Goal: Book appointment/travel/reservation

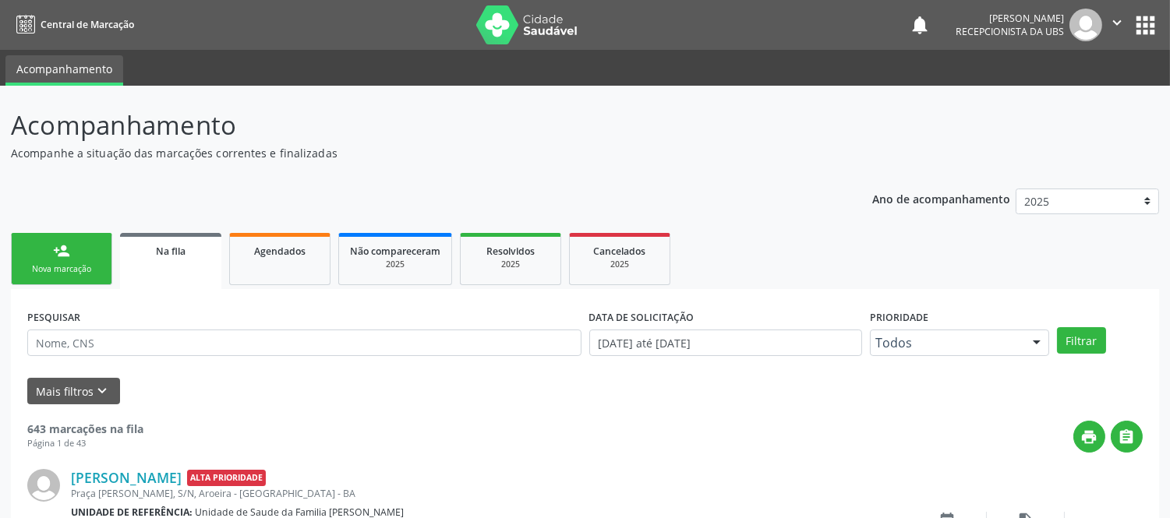
click at [90, 263] on div "Nova marcação" at bounding box center [62, 269] width 78 height 12
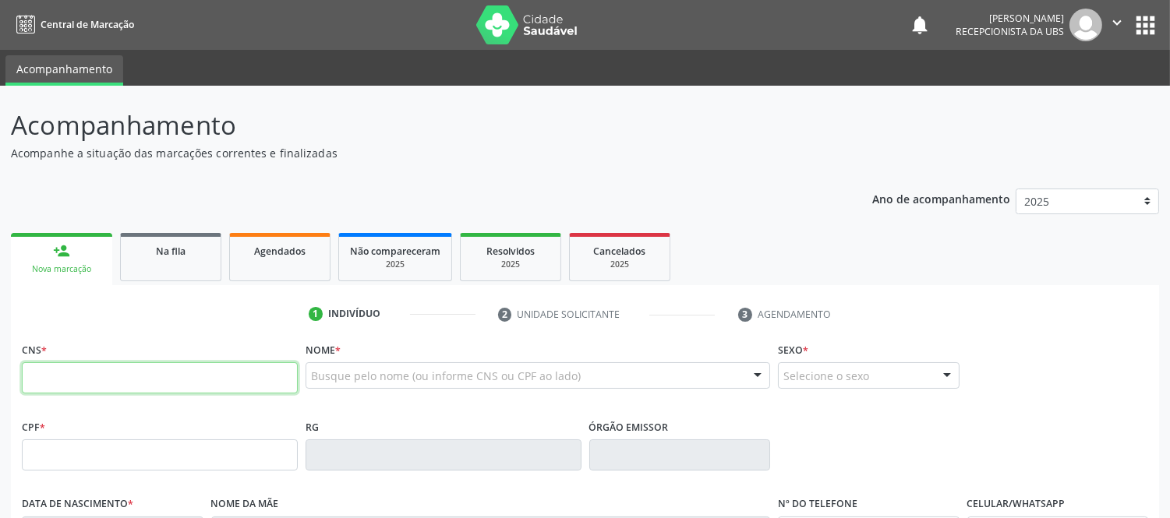
click at [89, 378] on input "text" at bounding box center [160, 377] width 276 height 31
type input "700 2039 0619 5026"
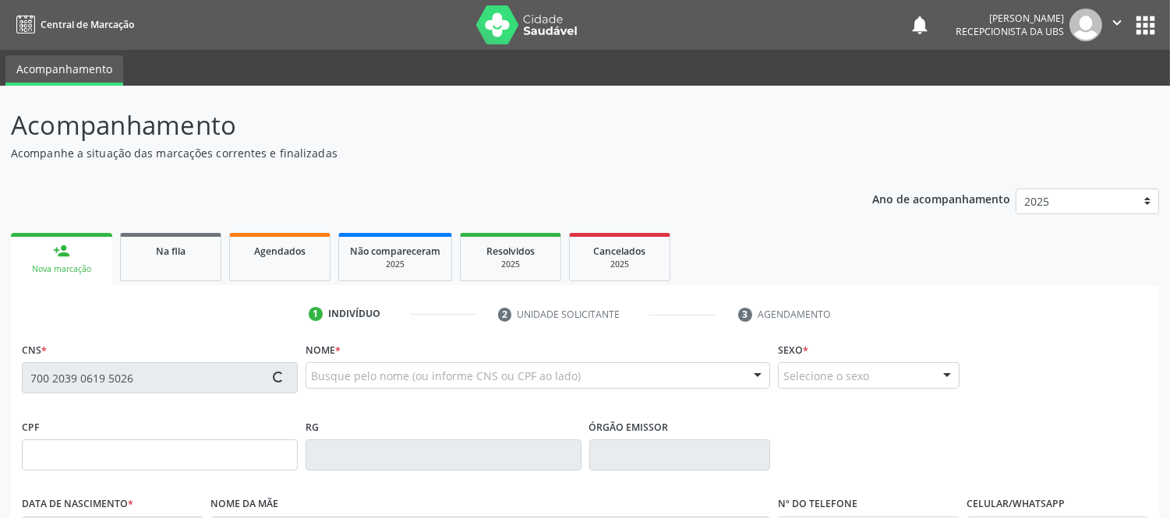
type input "07/12/1951"
type input "Valdumira Vieira Barreto"
type input "(75) 8000-0000"
type input "S/N"
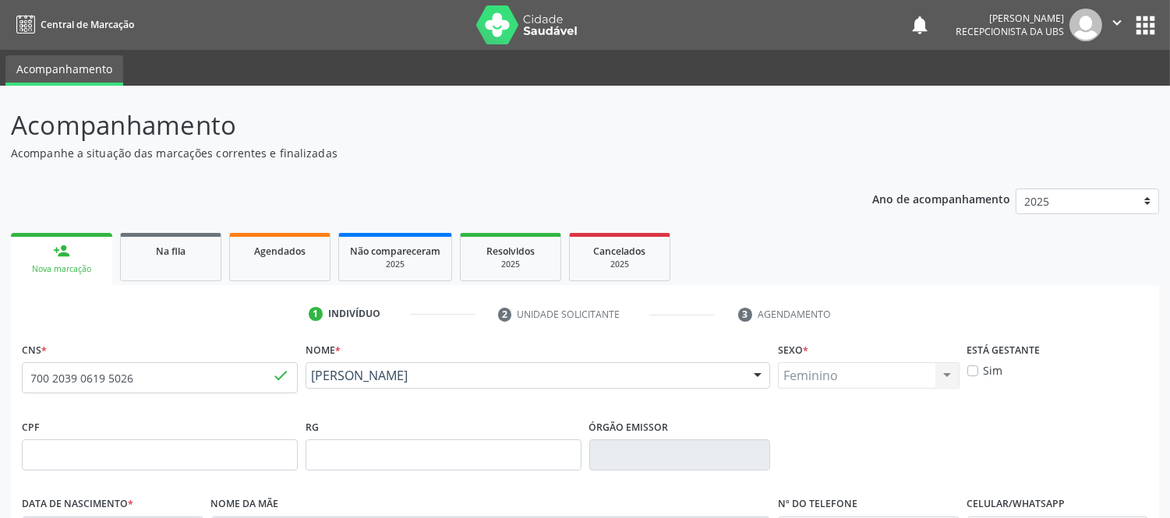
scroll to position [325, 0]
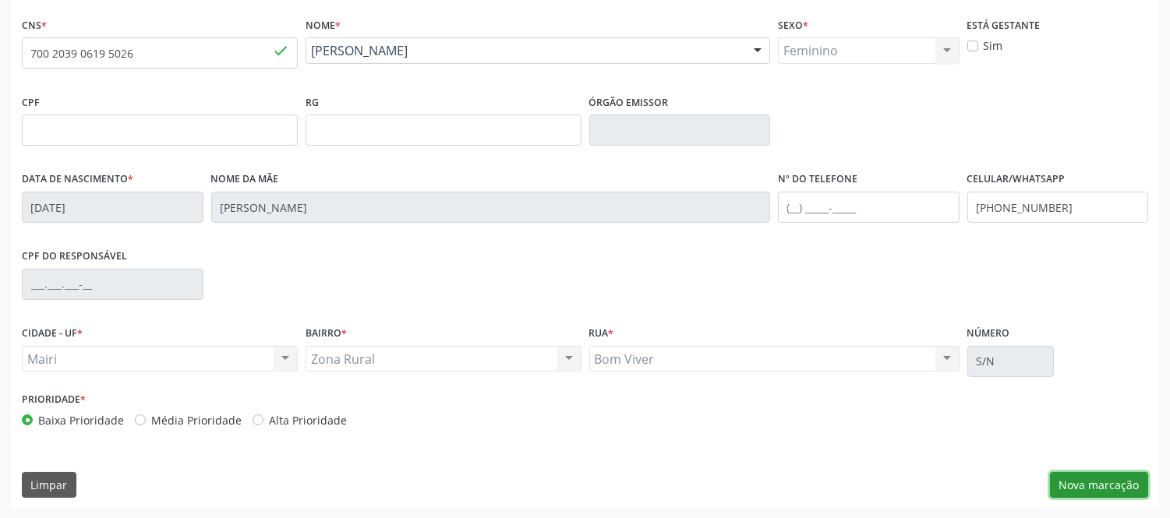
click at [1112, 474] on button "Nova marcação" at bounding box center [1099, 485] width 98 height 27
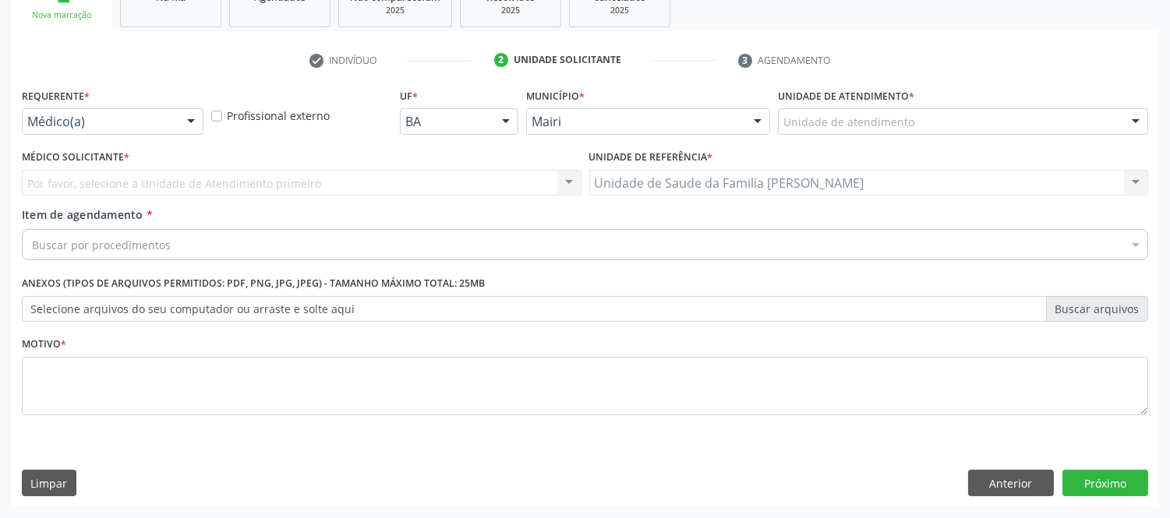
scroll to position [253, 0]
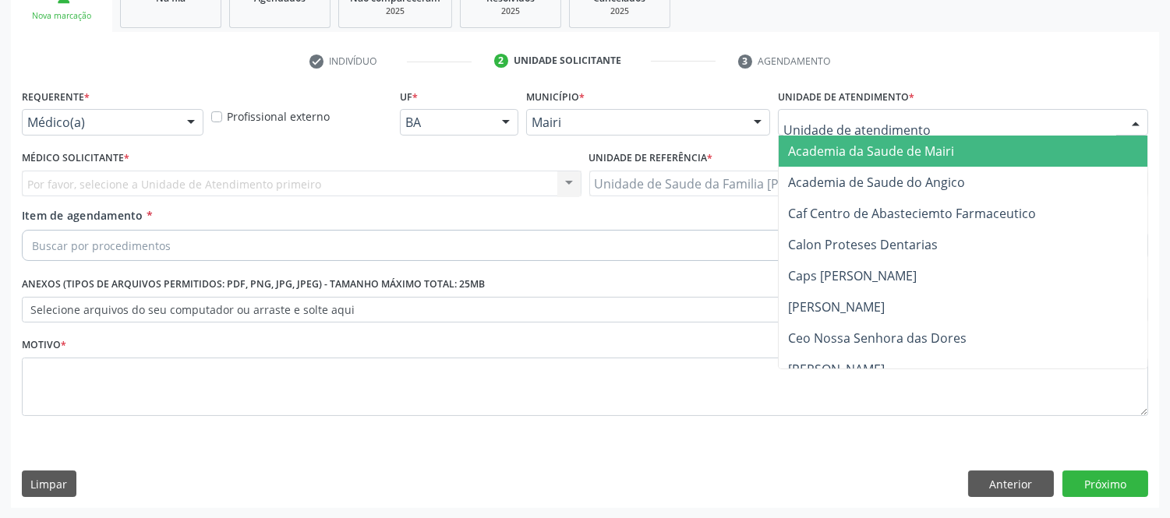
click at [1141, 118] on div at bounding box center [1135, 123] width 23 height 27
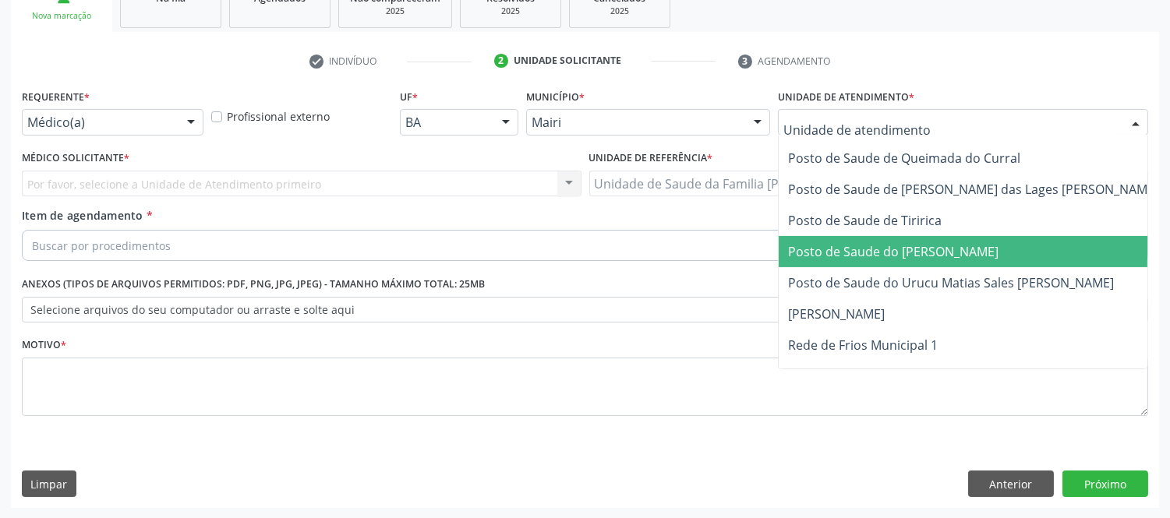
scroll to position [1182, 0]
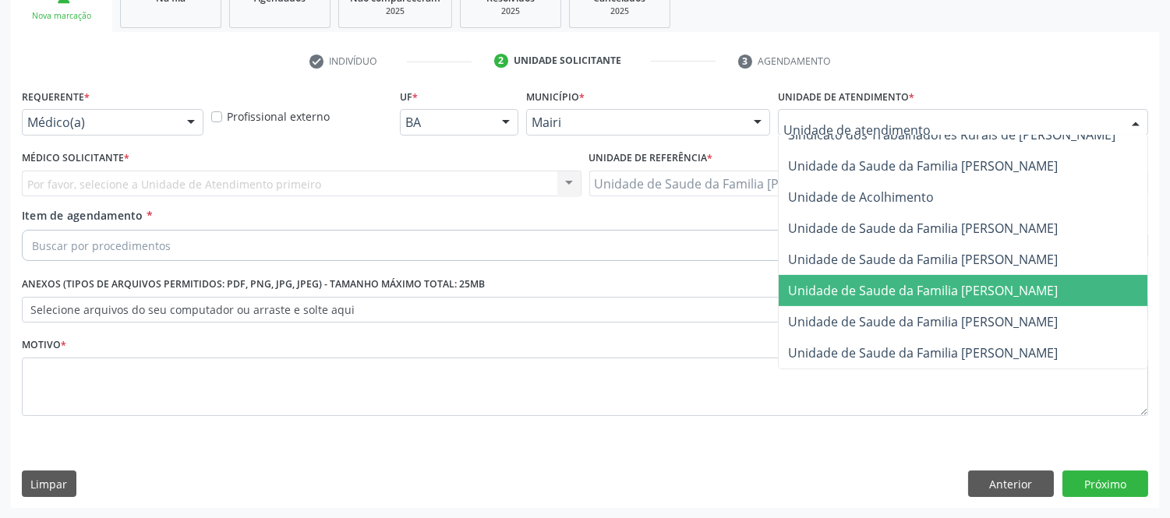
click at [990, 282] on span "Unidade de Saude da Familia [PERSON_NAME]" at bounding box center [923, 290] width 270 height 17
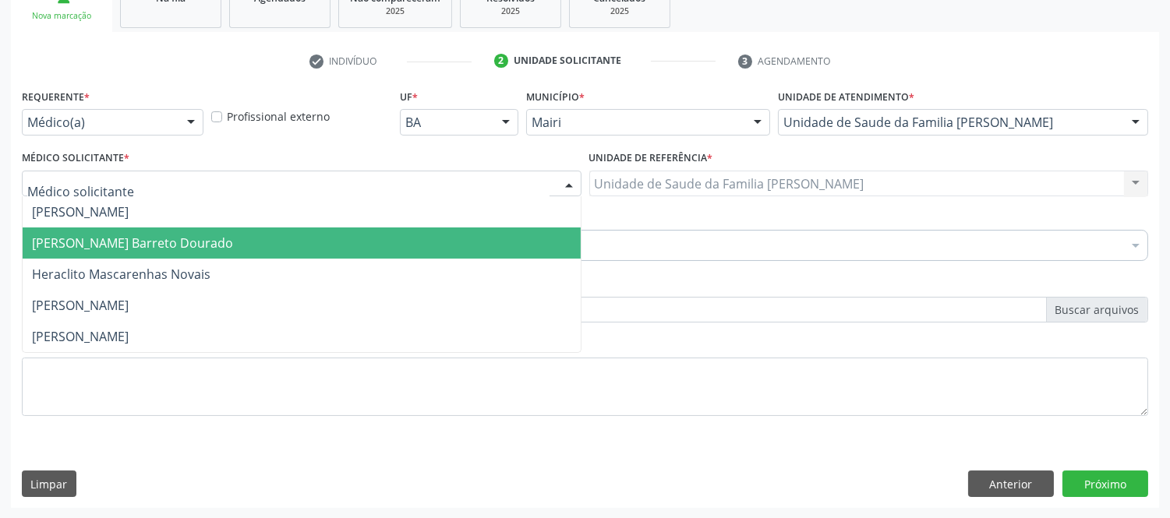
click at [103, 238] on span "Guilherme Seixas Barreto Dourado" at bounding box center [132, 243] width 201 height 17
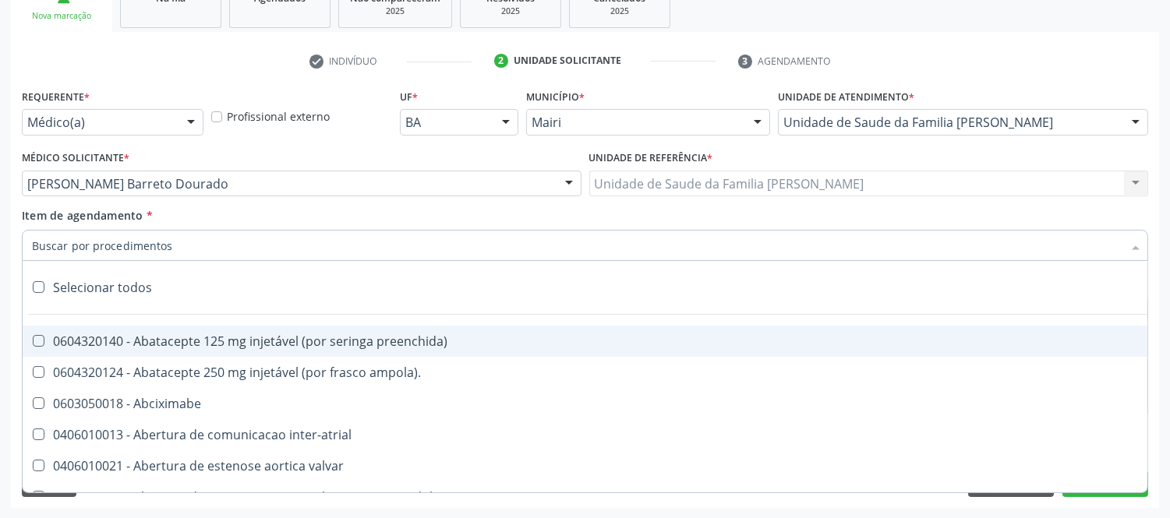
type input "#"
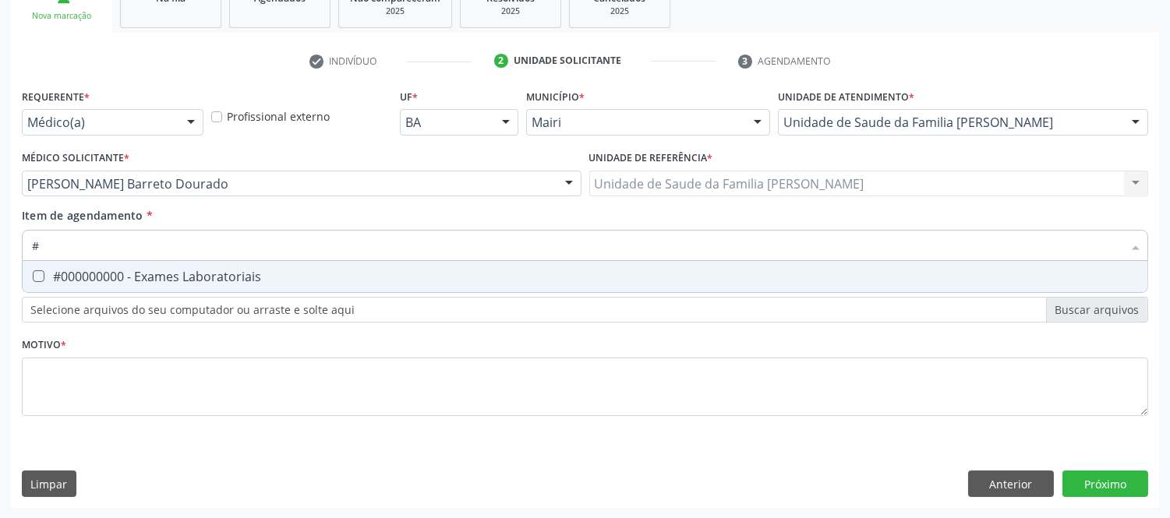
click at [136, 270] on div "#000000000 - Exames Laboratoriais" at bounding box center [585, 276] width 1106 height 12
checkbox Laboratoriais "true"
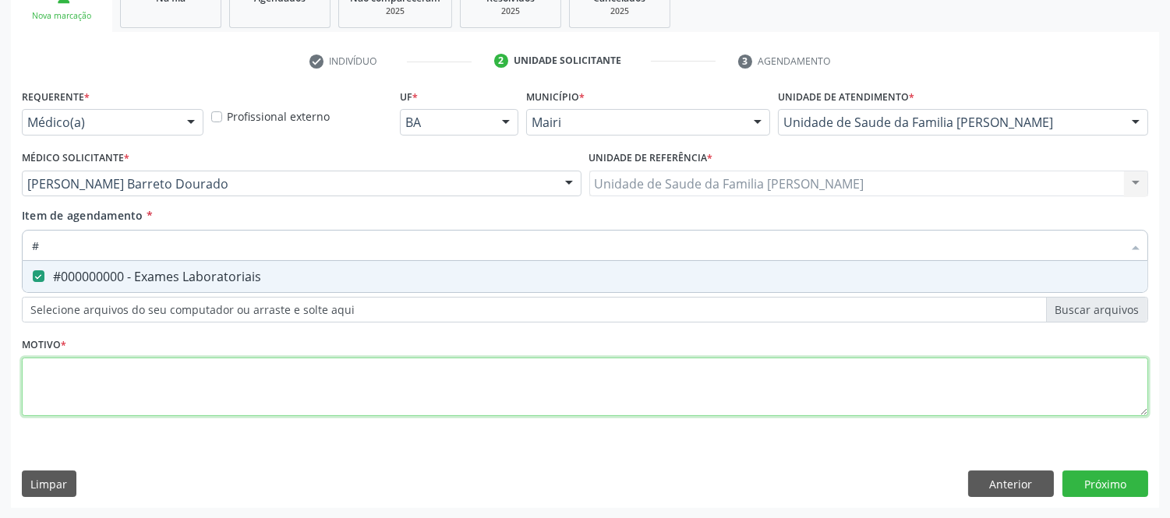
click at [136, 382] on div "Requerente * Médico(a) Médico(a) Enfermeiro(a) Paciente Nenhum resultado encont…" at bounding box center [585, 261] width 1126 height 353
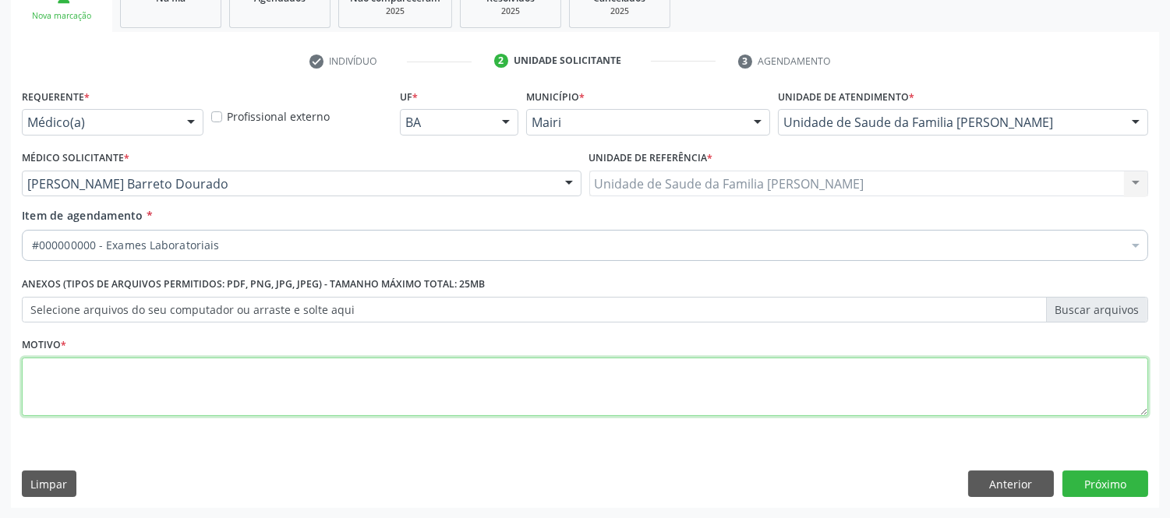
click at [133, 382] on textarea at bounding box center [585, 387] width 1126 height 59
type textarea "avaliaçao"
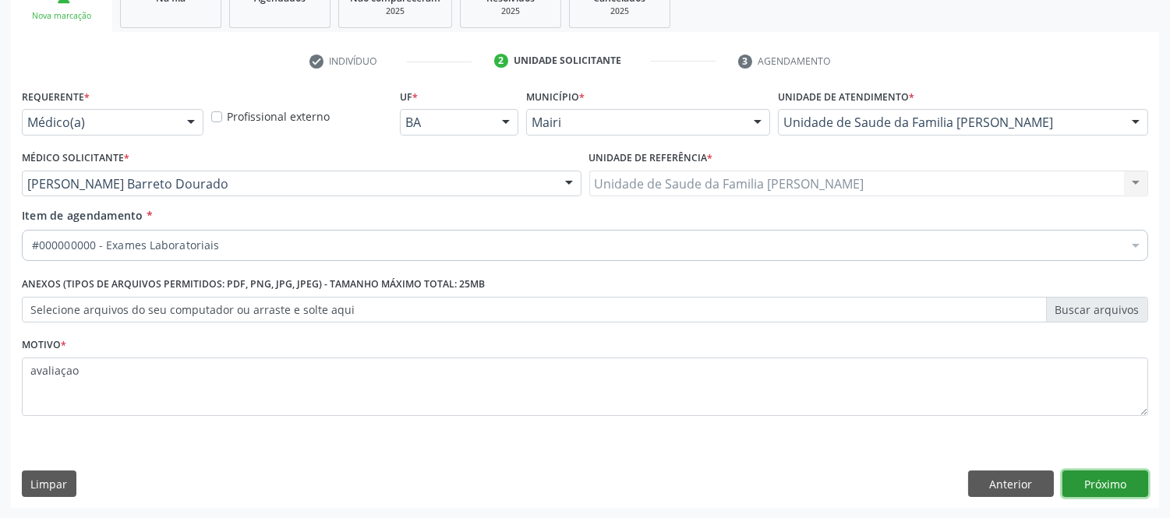
click at [1104, 482] on button "Próximo" at bounding box center [1105, 484] width 86 height 27
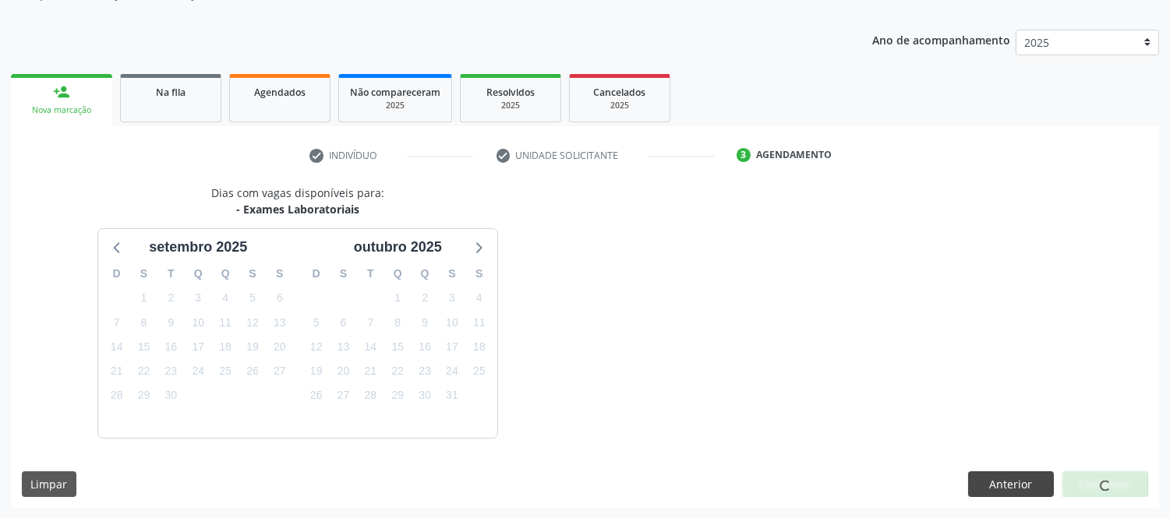
scroll to position [205, 0]
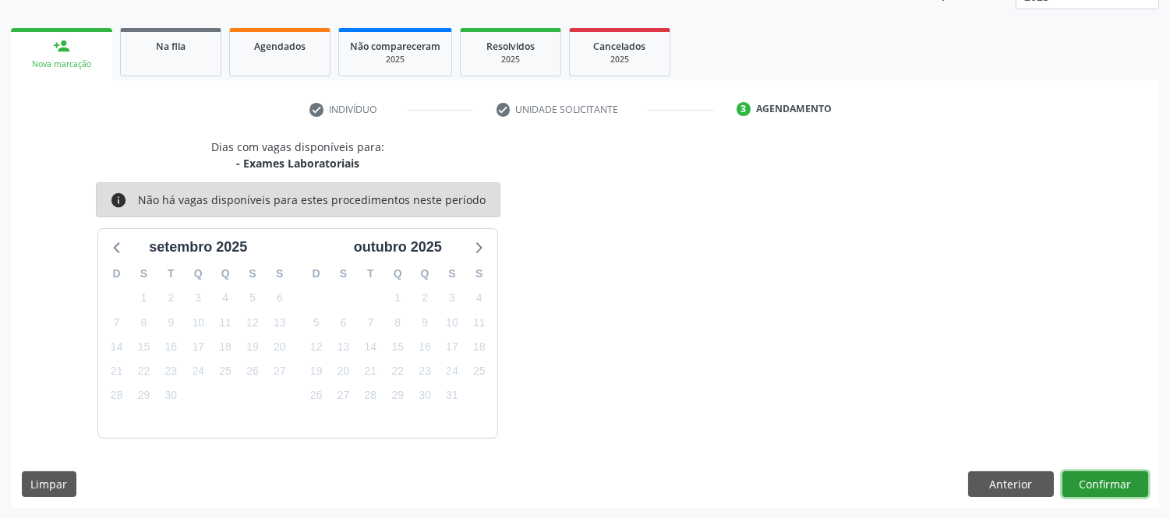
click at [1078, 483] on button "Confirmar" at bounding box center [1105, 485] width 86 height 27
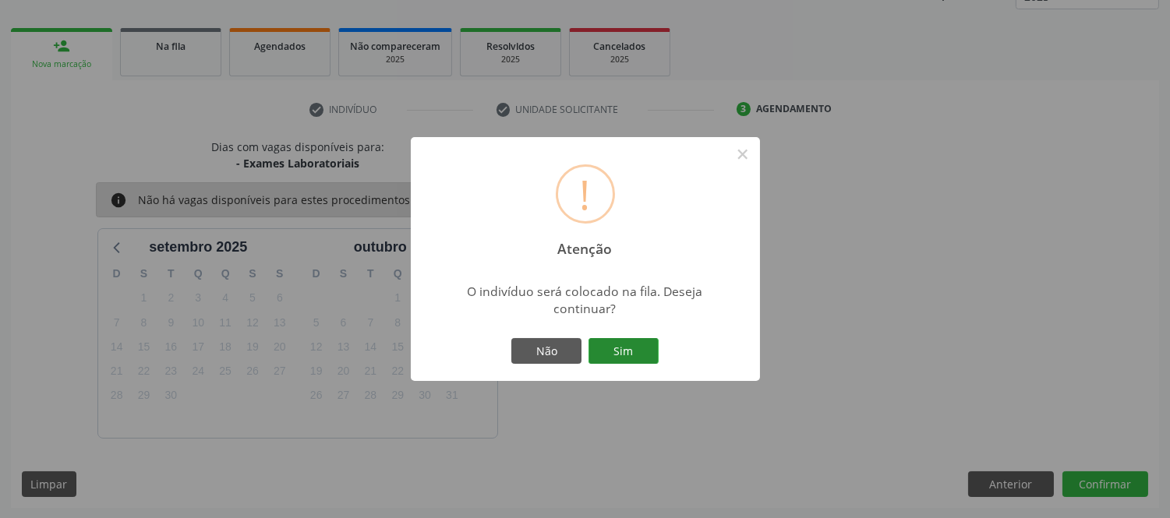
click at [642, 346] on button "Sim" at bounding box center [624, 351] width 70 height 27
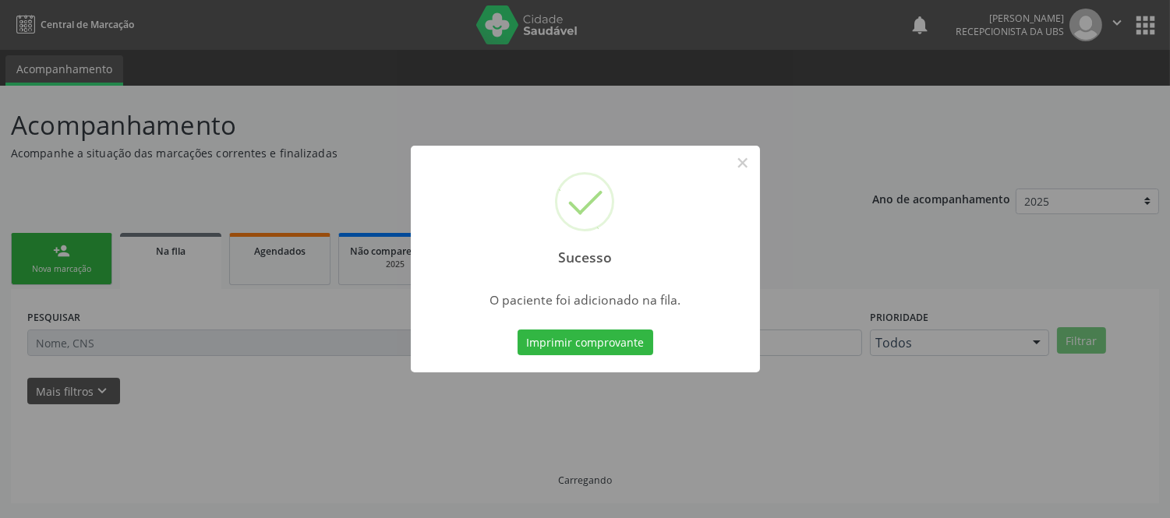
scroll to position [0, 0]
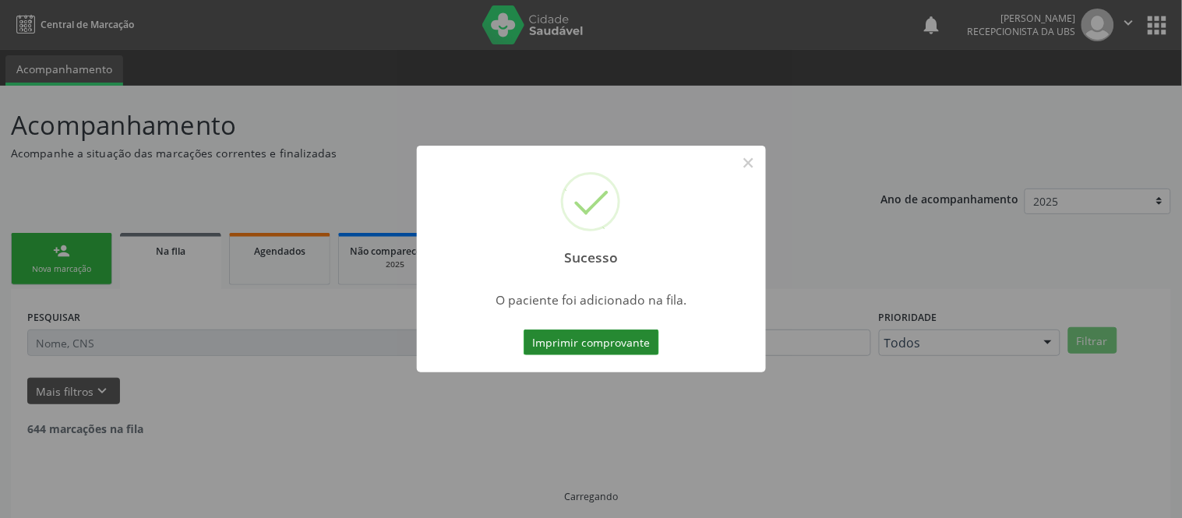
click at [636, 351] on button "Imprimir comprovante" at bounding box center [592, 343] width 136 height 27
